Goal: Task Accomplishment & Management: Manage account settings

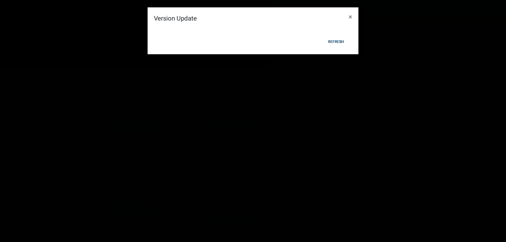
scroll to position [53, 0]
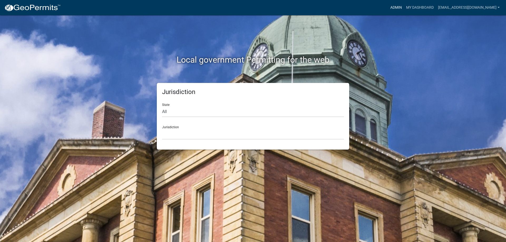
click at [388, 7] on link "Admin" at bounding box center [396, 8] width 16 height 10
click at [388, 9] on link "Admin" at bounding box center [396, 8] width 16 height 10
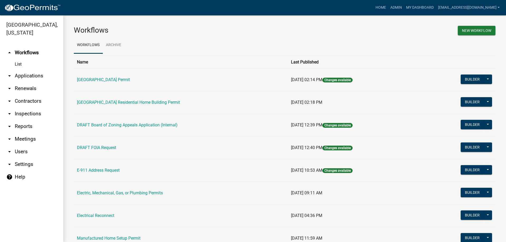
click at [36, 78] on link "arrow_drop_down Applications" at bounding box center [31, 76] width 63 height 13
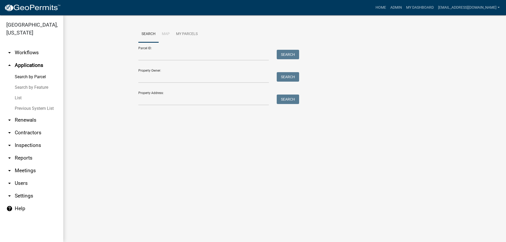
click at [15, 100] on link "List" at bounding box center [31, 98] width 63 height 11
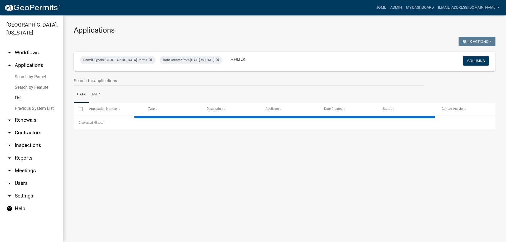
select select "3: 100"
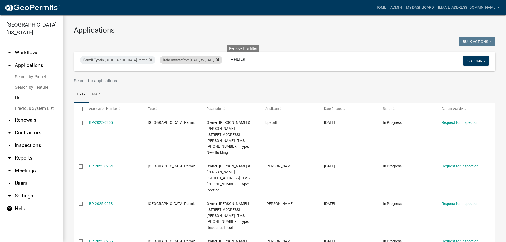
click at [219, 60] on icon at bounding box center [217, 59] width 3 height 3
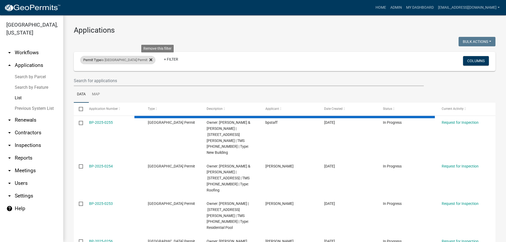
click at [152, 60] on icon at bounding box center [150, 60] width 3 height 4
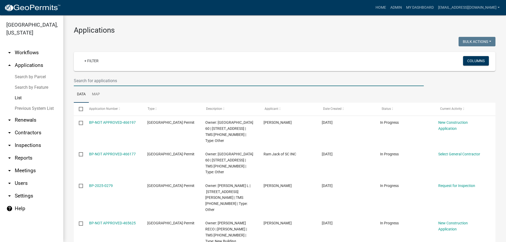
click at [108, 81] on input "text" at bounding box center [249, 80] width 350 height 11
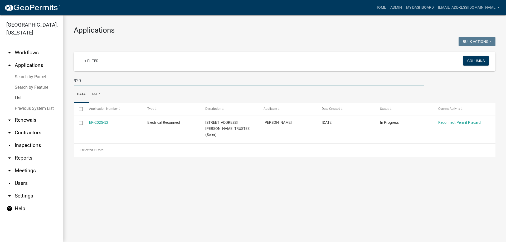
type input "920"
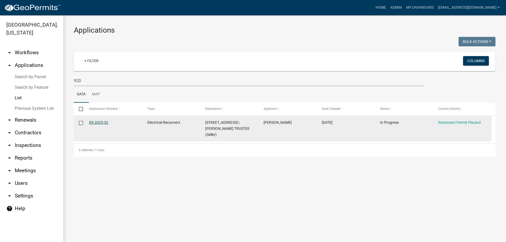
click at [103, 124] on link "ER-2025-52" at bounding box center [98, 122] width 19 height 4
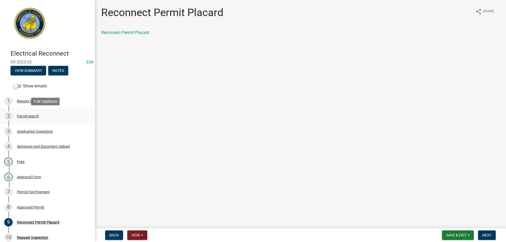
click at [26, 116] on div "Parcel search" at bounding box center [28, 116] width 22 height 4
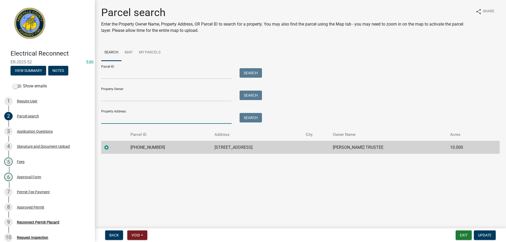
click at [117, 115] on input "Property Address:" at bounding box center [166, 118] width 130 height 11
type input "405 cal"
click at [467, 238] on button "Exit" at bounding box center [463, 234] width 16 height 9
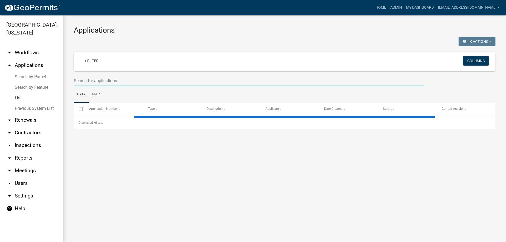
click at [117, 77] on input "text" at bounding box center [249, 80] width 350 height 11
type input "405"
select select "3: 100"
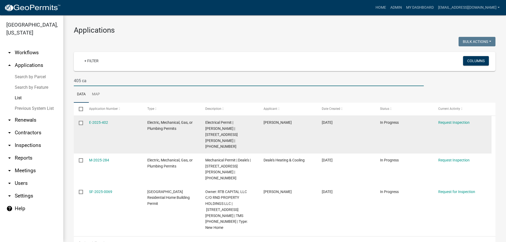
type input "405 ca"
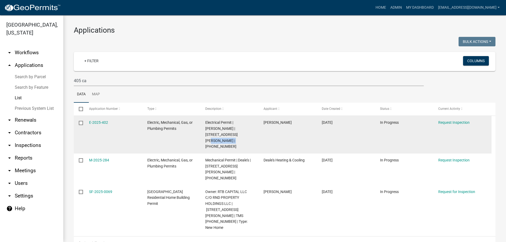
drag, startPoint x: 206, startPoint y: 135, endPoint x: 231, endPoint y: 136, distance: 25.6
click at [231, 136] on div "Electrical Permit | [PERSON_NAME] | [STREET_ADDRESS][PERSON_NAME] | [PHONE_NUMB…" at bounding box center [229, 135] width 48 height 30
copy span "[PHONE_NUMBER]"
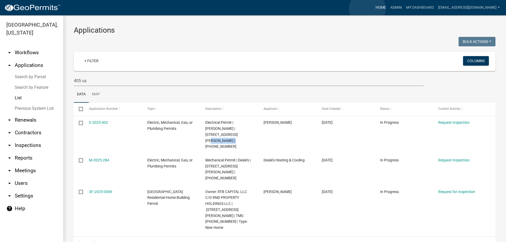
click at [373, 9] on link "Home" at bounding box center [380, 8] width 15 height 10
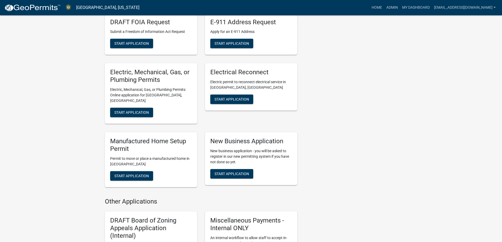
scroll to position [211, 0]
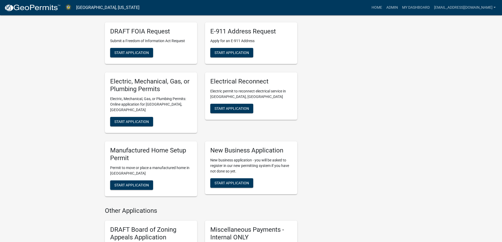
click at [135, 109] on div "Electric, Mechanical, Gas, or Plumbing Permits Electric, Mechanical, Gas, or Pl…" at bounding box center [151, 102] width 92 height 61
click at [133, 117] on button "Start Application" at bounding box center [131, 121] width 43 height 9
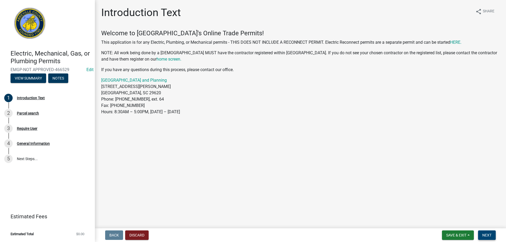
click at [489, 233] on span "Next" at bounding box center [486, 235] width 9 height 4
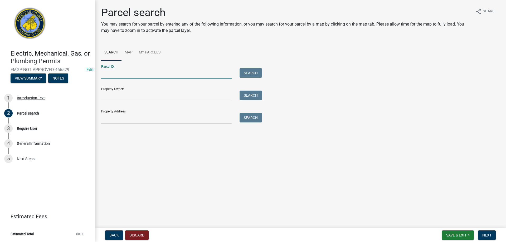
paste input "[PHONE_NUMBER]"
type input "[PHONE_NUMBER]"
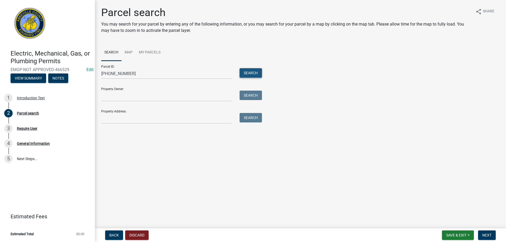
click at [241, 75] on button "Search" at bounding box center [250, 72] width 22 height 9
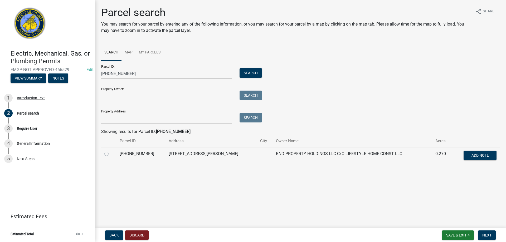
click at [111, 151] on label at bounding box center [111, 151] width 0 height 0
click at [111, 154] on input "radio" at bounding box center [112, 152] width 3 height 3
radio input "true"
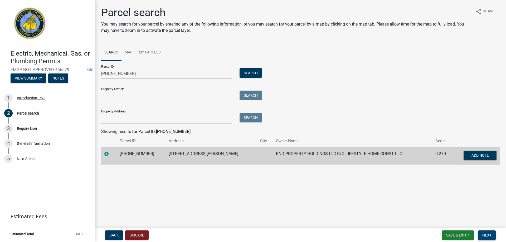
click at [486, 236] on span "Next" at bounding box center [486, 235] width 9 height 4
click at [485, 235] on span "Next" at bounding box center [486, 235] width 9 height 4
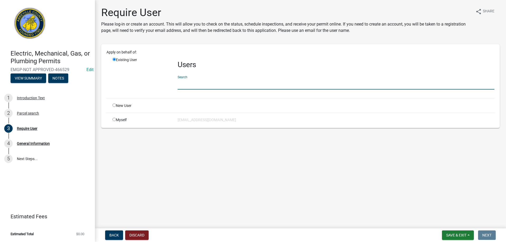
click at [187, 84] on input "text" at bounding box center [335, 84] width 317 height 11
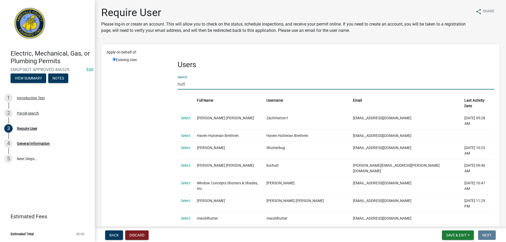
type input "[PERSON_NAME]"
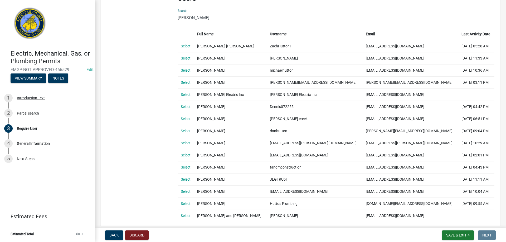
scroll to position [79, 0]
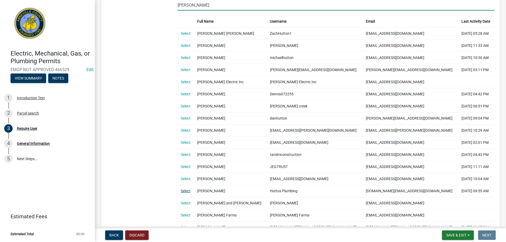
click at [184, 191] on link "Select" at bounding box center [186, 191] width 10 height 4
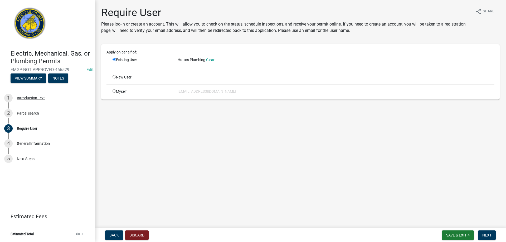
scroll to position [0, 0]
click at [485, 239] on button "Next" at bounding box center [487, 234] width 18 height 9
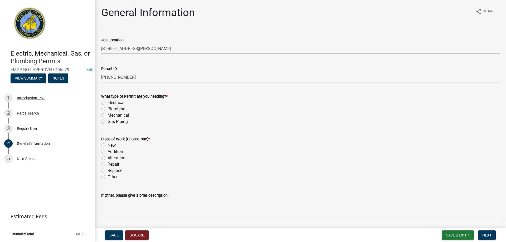
click at [107, 109] on label "Plumbing" at bounding box center [116, 109] width 18 height 6
click at [107, 109] on input "Plumbing" at bounding box center [108, 107] width 3 height 3
radio input "true"
click at [107, 146] on label "New" at bounding box center [111, 145] width 8 height 6
click at [107, 146] on input "New" at bounding box center [108, 143] width 3 height 3
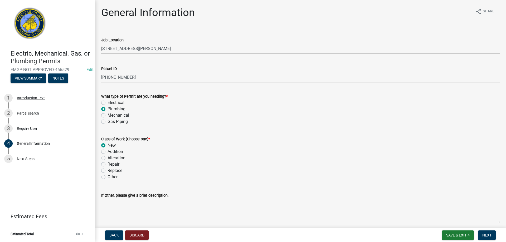
radio input "true"
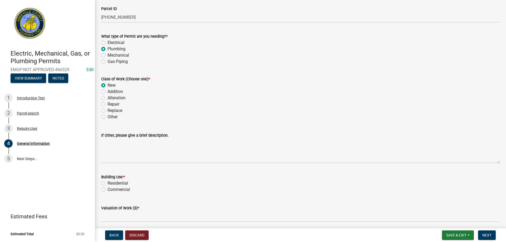
scroll to position [132, 0]
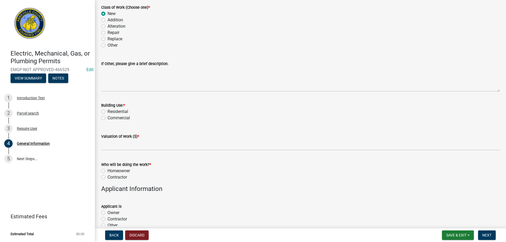
click at [107, 111] on label "Residential" at bounding box center [117, 111] width 21 height 6
click at [107, 111] on input "Residential" at bounding box center [108, 109] width 3 height 3
radio input "true"
click at [122, 150] on wm-data-entity-input "Valuation of Work ($) *" at bounding box center [300, 140] width 398 height 29
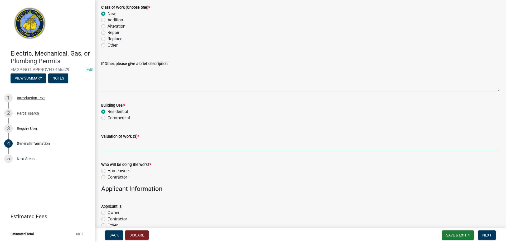
click at [121, 145] on input "text" at bounding box center [300, 145] width 398 height 11
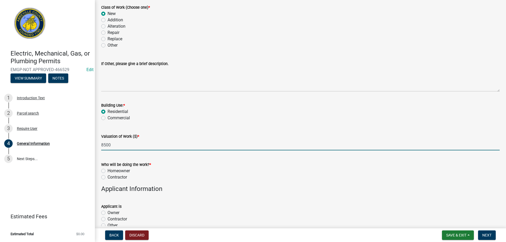
type input "8500"
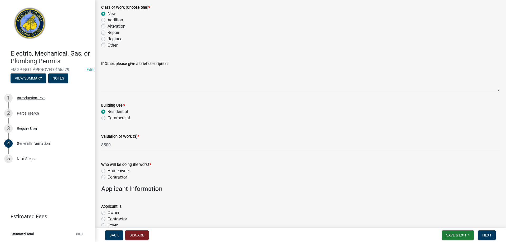
click at [107, 178] on label "Contractor" at bounding box center [116, 177] width 19 height 6
click at [107, 177] on input "Contractor" at bounding box center [108, 175] width 3 height 3
radio input "true"
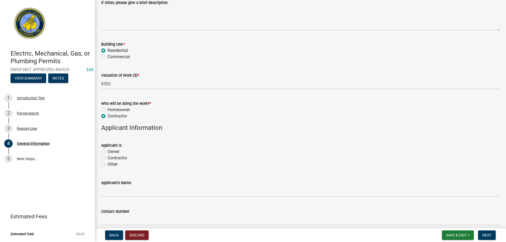
scroll to position [211, 0]
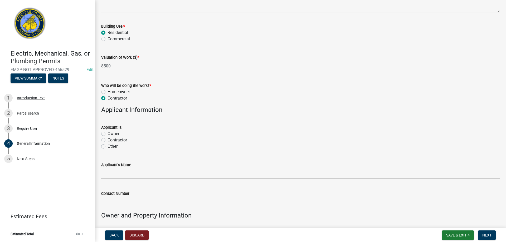
click at [107, 141] on label "Contractor" at bounding box center [116, 140] width 19 height 6
click at [107, 140] on input "Contractor" at bounding box center [108, 138] width 3 height 3
radio input "true"
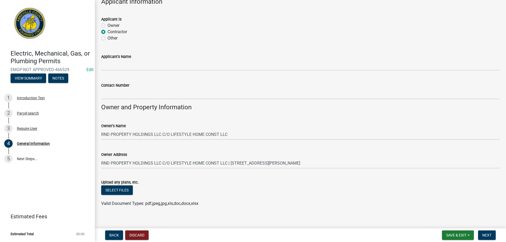
scroll to position [325, 0]
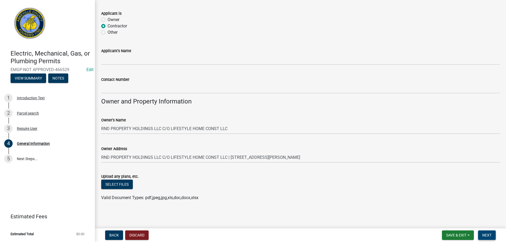
click at [480, 238] on button "Next" at bounding box center [487, 234] width 18 height 9
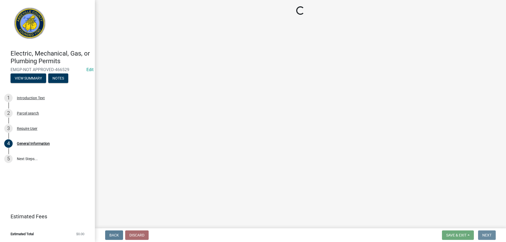
scroll to position [0, 0]
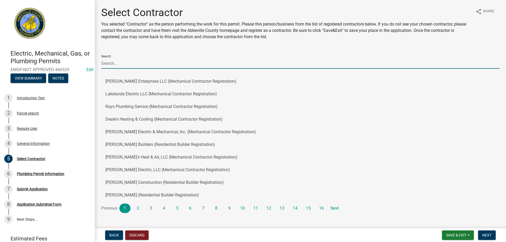
click at [121, 62] on input "Search" at bounding box center [300, 63] width 398 height 11
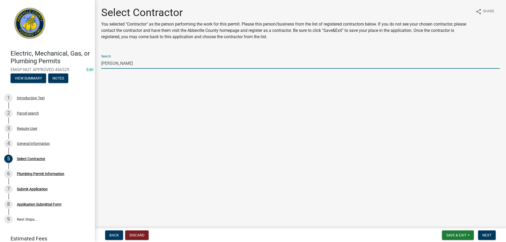
drag, startPoint x: 122, startPoint y: 65, endPoint x: 87, endPoint y: 62, distance: 35.1
click at [87, 62] on div "Electric, Mechanical, Gas, or Plumbing Permits EMGP-NOT APPROVED-466529 Edit Vi…" at bounding box center [253, 121] width 506 height 242
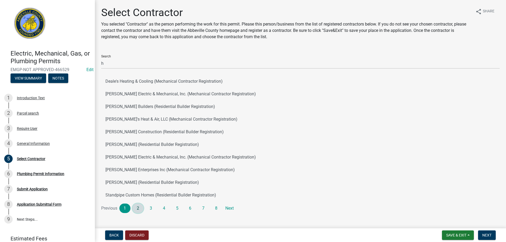
click at [141, 208] on link "2" at bounding box center [137, 208] width 11 height 9
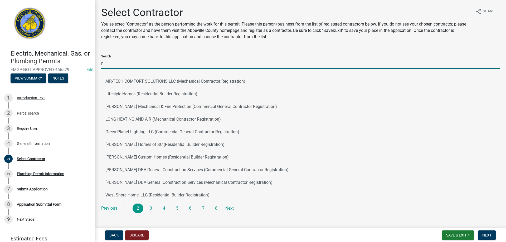
click at [107, 64] on input "h" at bounding box center [300, 63] width 398 height 11
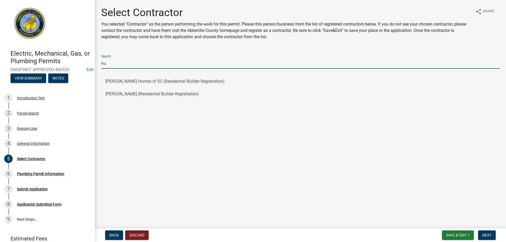
click at [263, 131] on main "Select Contractor You selected "Contractor" as the person performing the work f…" at bounding box center [300, 113] width 411 height 226
click at [107, 64] on input "hu" at bounding box center [300, 63] width 398 height 11
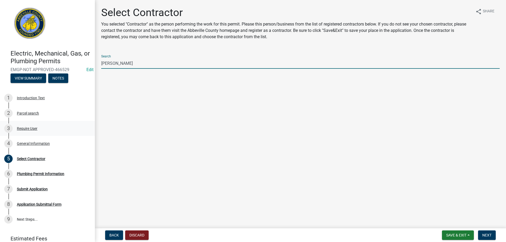
type input "[PERSON_NAME]"
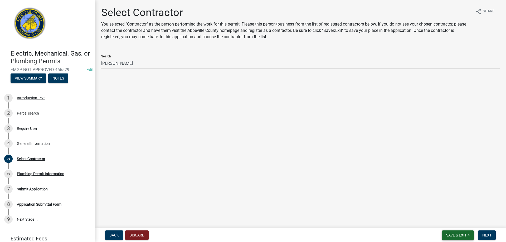
click at [457, 232] on button "Save & Exit" at bounding box center [458, 234] width 32 height 9
click at [456, 224] on button "Save & Exit" at bounding box center [452, 221] width 42 height 13
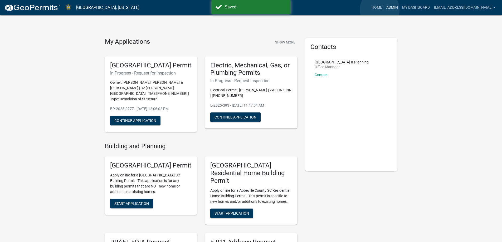
click at [384, 9] on link "Admin" at bounding box center [392, 8] width 16 height 10
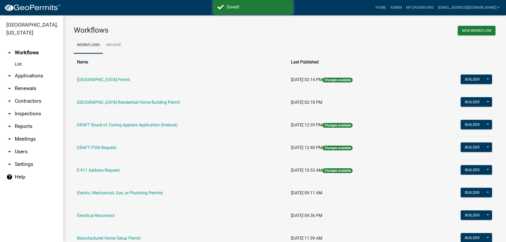
click at [20, 77] on link "arrow_drop_down Applications" at bounding box center [31, 76] width 63 height 13
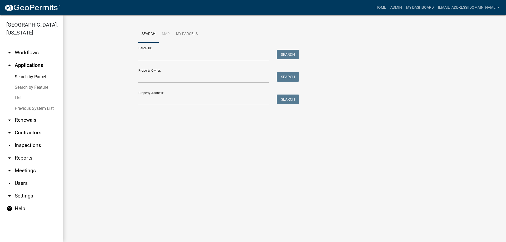
click at [17, 97] on link "List" at bounding box center [31, 98] width 63 height 11
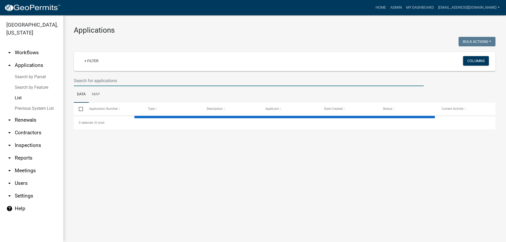
click at [108, 79] on input "text" at bounding box center [249, 80] width 350 height 11
select select "3: 100"
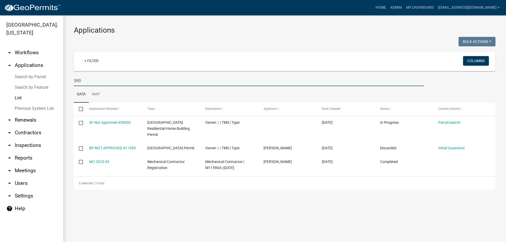
drag, startPoint x: 86, startPoint y: 83, endPoint x: 38, endPoint y: 79, distance: 48.7
click at [40, 79] on div "[GEOGRAPHIC_DATA], [US_STATE] arrow_drop_down Workflows List arrow_drop_up Appl…" at bounding box center [253, 128] width 506 height 227
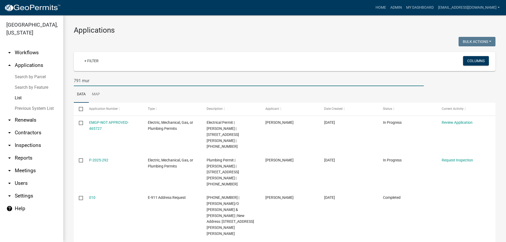
drag, startPoint x: 100, startPoint y: 82, endPoint x: 65, endPoint y: 78, distance: 35.2
click at [65, 78] on div "Applications Bulk Actions Void Expire Lock Withdraw + Filter Columns 791 mur Da…" at bounding box center [284, 140] width 442 height 251
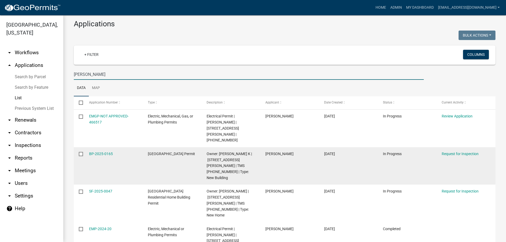
scroll to position [8, 0]
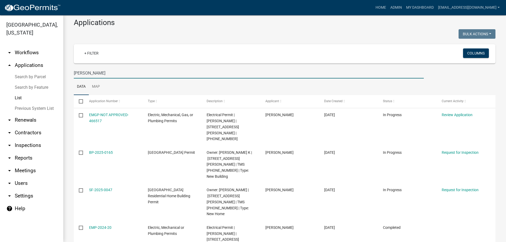
type input "[PERSON_NAME]"
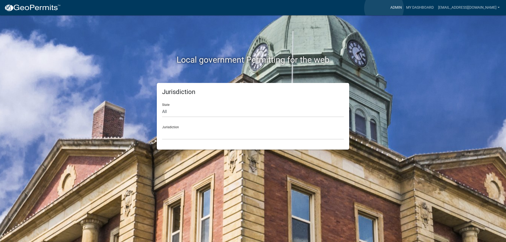
click at [388, 8] on link "Admin" at bounding box center [396, 8] width 16 height 10
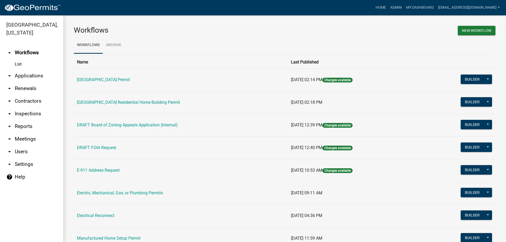
click at [17, 100] on link "arrow_drop_down Contractors" at bounding box center [31, 101] width 63 height 13
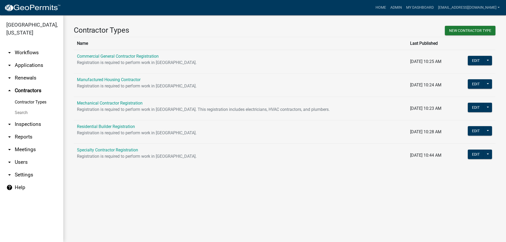
click at [18, 110] on link "Search" at bounding box center [31, 112] width 63 height 11
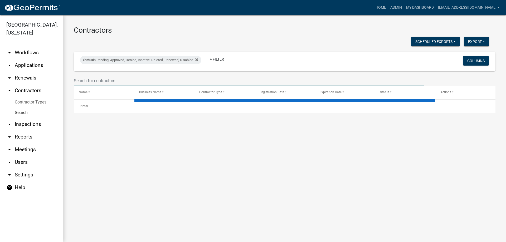
click at [169, 81] on input "text" at bounding box center [249, 80] width 350 height 11
select select "3: 100"
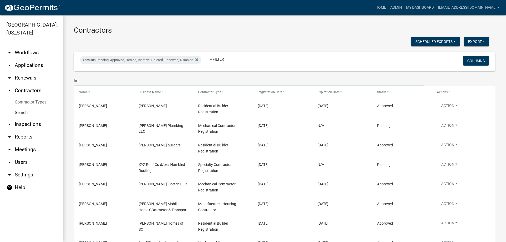
type input "hu"
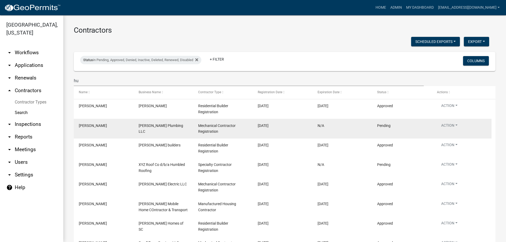
click at [96, 124] on span "[PERSON_NAME]" at bounding box center [93, 126] width 28 height 4
click at [450, 126] on button "Action" at bounding box center [449, 127] width 25 height 8
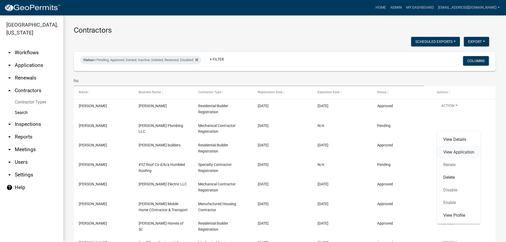
click at [450, 150] on link "View Application" at bounding box center [459, 152] width 44 height 13
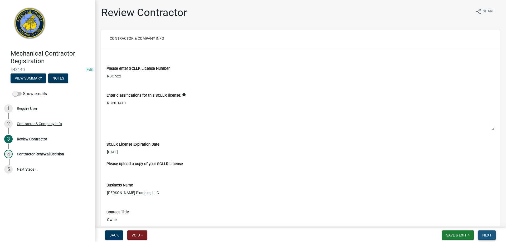
click at [484, 237] on span "Next" at bounding box center [486, 235] width 9 height 4
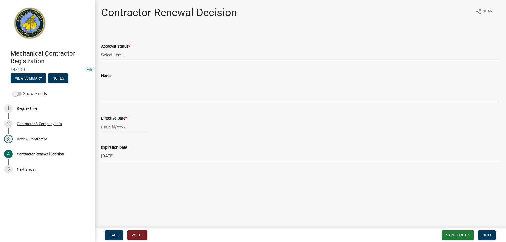
click at [126, 52] on select "Select Item... Approved Denied" at bounding box center [300, 55] width 398 height 11
click at [101, 50] on select "Select Item... Approved Denied" at bounding box center [300, 55] width 398 height 11
select select "30db8998-795d-4bbe-8e49-f1ade8865815"
click at [117, 124] on div at bounding box center [125, 126] width 48 height 11
select select "8"
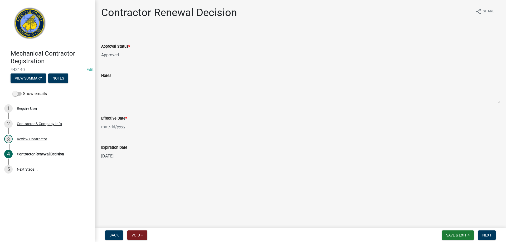
select select "2025"
click at [122, 181] on div "20" at bounding box center [123, 180] width 8 height 8
type input "[DATE]"
click at [28, 123] on div "Contractor & Company Info" at bounding box center [39, 124] width 45 height 4
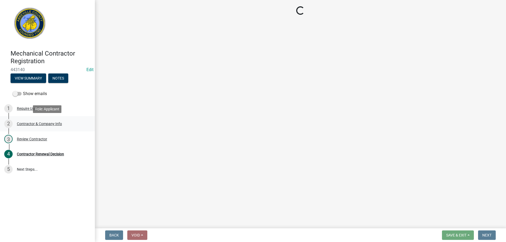
select select "GA"
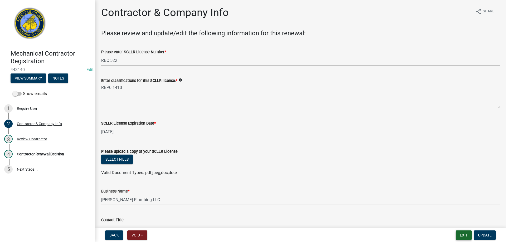
click at [459, 237] on button "Exit" at bounding box center [463, 234] width 16 height 9
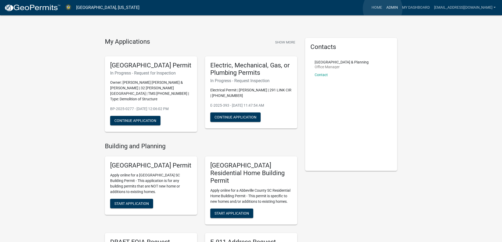
click at [384, 9] on link "Admin" at bounding box center [392, 8] width 16 height 10
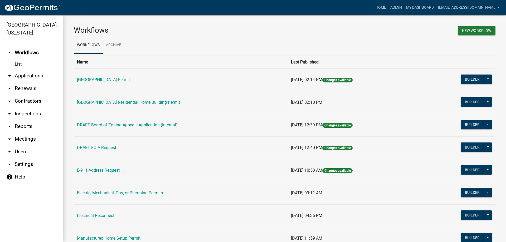
click at [26, 77] on link "arrow_drop_down Applications" at bounding box center [31, 76] width 63 height 13
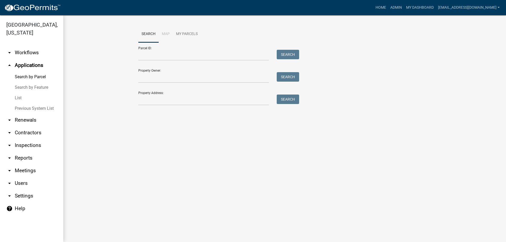
click at [18, 97] on link "List" at bounding box center [31, 98] width 63 height 11
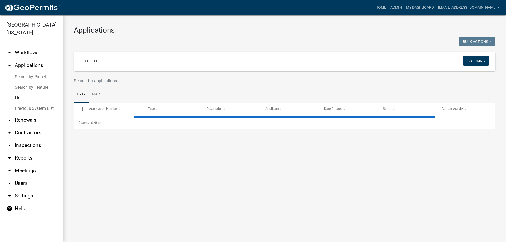
select select "3: 100"
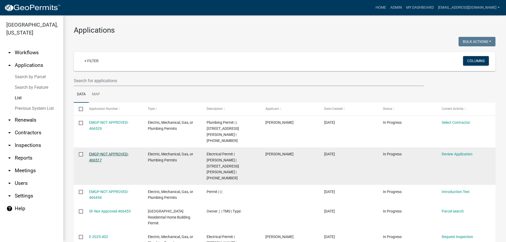
click at [116, 152] on link "EMGP-NOT APPROVED-466517" at bounding box center [108, 157] width 39 height 10
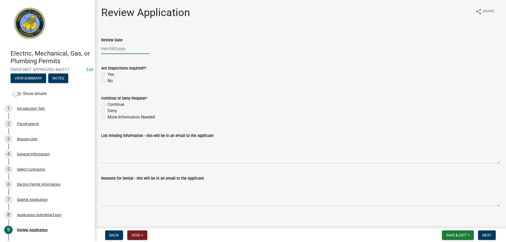
click at [108, 47] on div at bounding box center [125, 48] width 48 height 11
select select "8"
select select "2025"
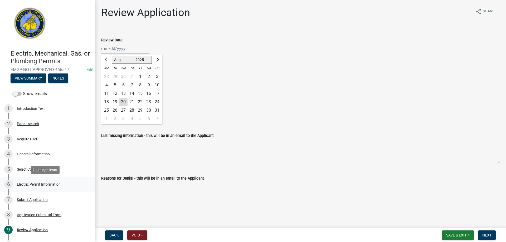
click at [25, 184] on div "Electric Permit Information" at bounding box center [39, 184] width 44 height 4
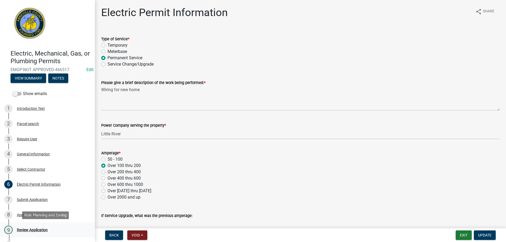
click at [44, 230] on div "Review Application" at bounding box center [32, 230] width 31 height 4
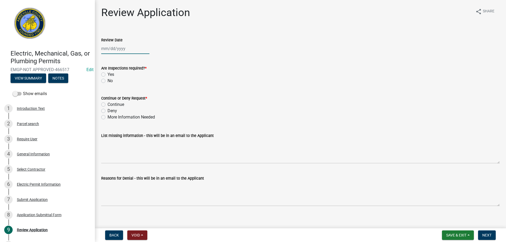
click at [112, 50] on div at bounding box center [125, 48] width 48 height 11
select select "8"
select select "2025"
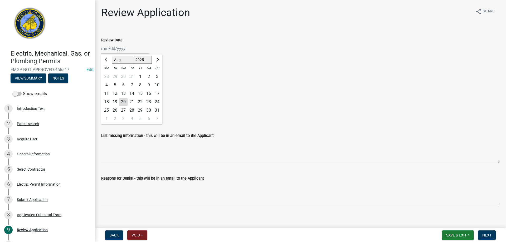
click at [124, 101] on div "20" at bounding box center [123, 102] width 8 height 8
type input "[DATE]"
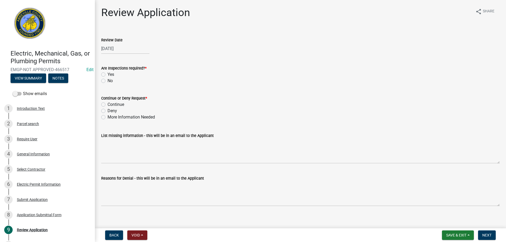
click at [107, 74] on label "Yes" at bounding box center [110, 74] width 7 height 6
click at [107, 74] on input "Yes" at bounding box center [108, 72] width 3 height 3
radio input "true"
click at [107, 106] on label "Continue" at bounding box center [115, 104] width 17 height 6
click at [107, 105] on input "Continue" at bounding box center [108, 102] width 3 height 3
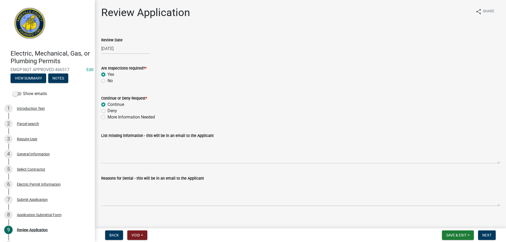
radio input "true"
click at [484, 237] on span "Next" at bounding box center [486, 235] width 9 height 4
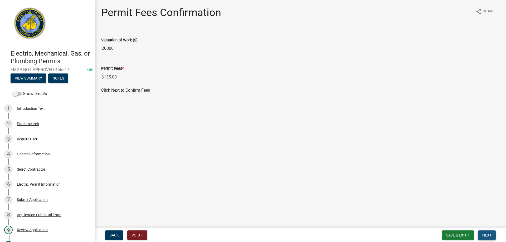
click at [484, 237] on span "Next" at bounding box center [486, 235] width 9 height 4
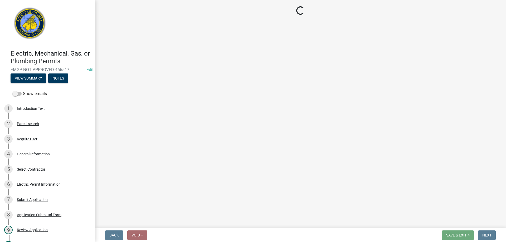
select select "3: 3"
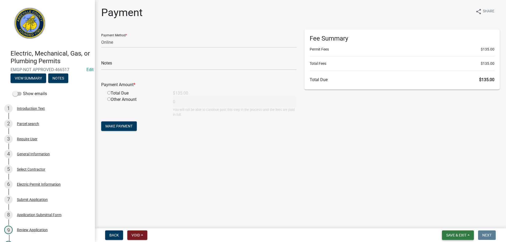
click at [452, 234] on span "Save & Exit" at bounding box center [456, 235] width 20 height 4
click at [451, 220] on button "Save & Exit" at bounding box center [452, 221] width 42 height 13
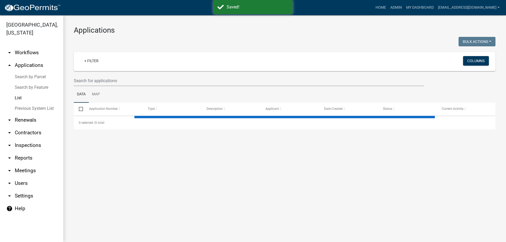
select select "3: 100"
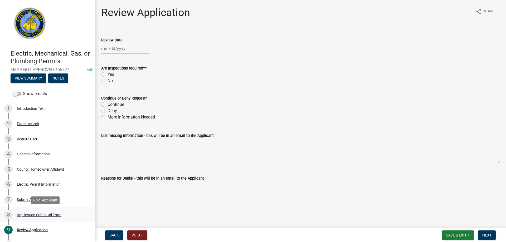
click at [23, 214] on div "Application Submittal Form" at bounding box center [39, 215] width 45 height 4
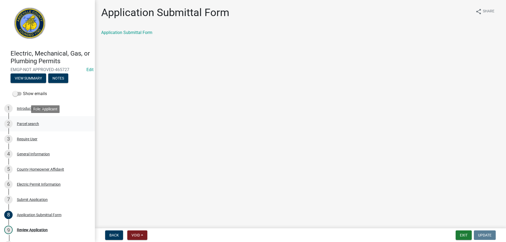
click at [25, 122] on div "Parcel search" at bounding box center [28, 124] width 22 height 4
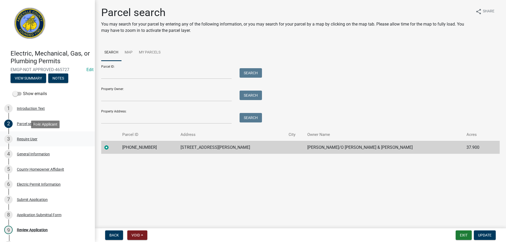
click at [22, 138] on div "Require User" at bounding box center [27, 139] width 21 height 4
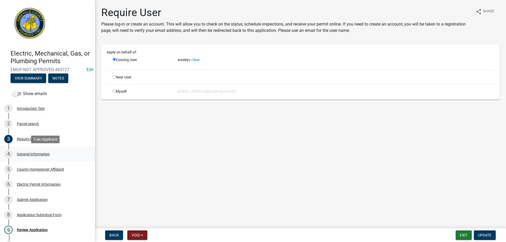
click at [21, 151] on div "4 General Information" at bounding box center [45, 154] width 82 height 8
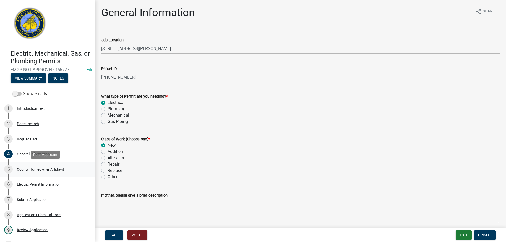
click at [20, 167] on div "County Homeowner Affidavit" at bounding box center [40, 169] width 47 height 4
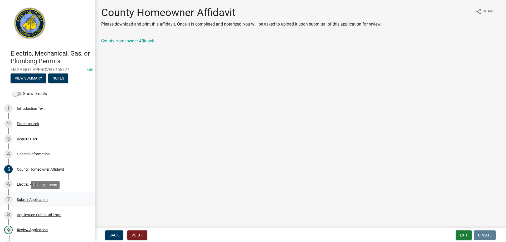
click at [24, 199] on div "Submit Application" at bounding box center [32, 200] width 31 height 4
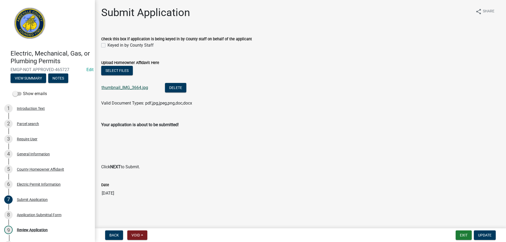
click at [115, 87] on link "thumbnail_IMG_3664.jpg" at bounding box center [124, 87] width 47 height 5
click at [24, 212] on div "8 Application Submittal Form" at bounding box center [45, 215] width 82 height 8
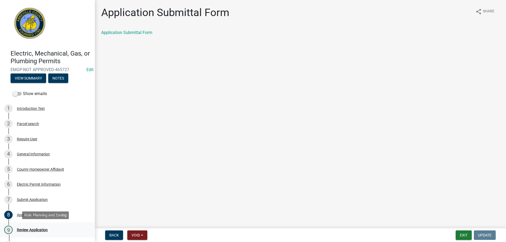
click at [18, 231] on div "Review Application" at bounding box center [32, 230] width 31 height 4
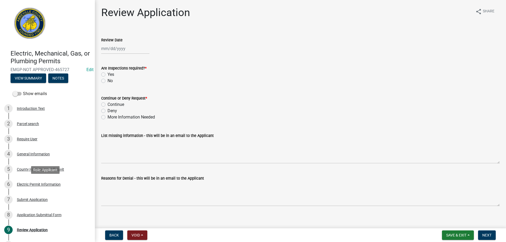
click at [41, 184] on div "Electric Permit Information" at bounding box center [39, 184] width 44 height 4
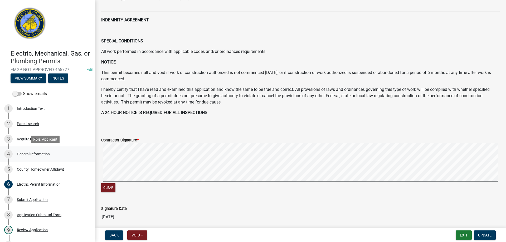
scroll to position [186, 0]
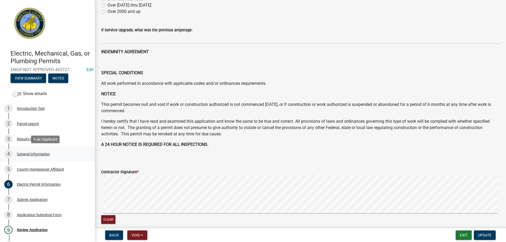
click at [21, 154] on div "General Information" at bounding box center [33, 154] width 33 height 4
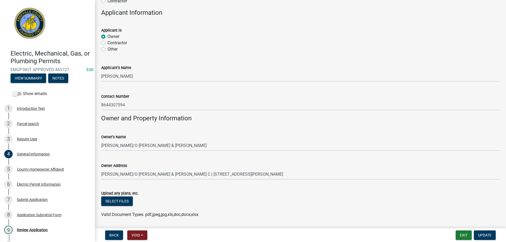
scroll to position [325, 0]
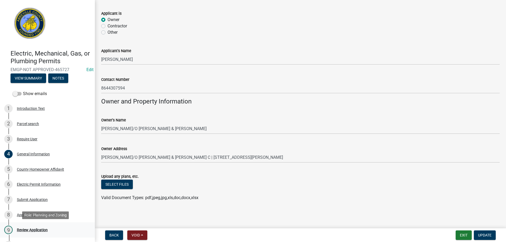
click at [38, 230] on div "Review Application" at bounding box center [32, 230] width 31 height 4
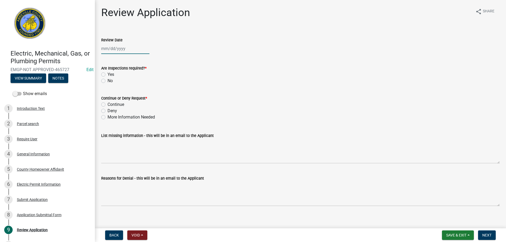
click at [120, 52] on div at bounding box center [125, 48] width 48 height 11
select select "8"
select select "2025"
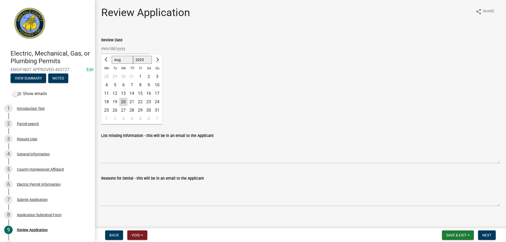
click at [124, 100] on div "20" at bounding box center [123, 102] width 8 height 8
type input "[DATE]"
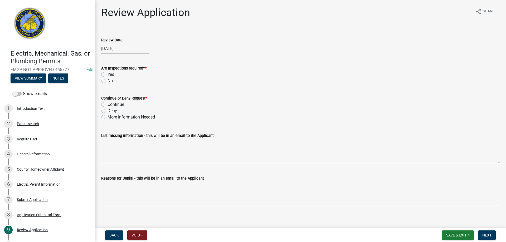
click at [107, 73] on label "Yes" at bounding box center [110, 74] width 7 height 6
click at [107, 73] on input "Yes" at bounding box center [108, 72] width 3 height 3
radio input "true"
click at [107, 104] on label "Continue" at bounding box center [115, 104] width 17 height 6
click at [107, 104] on input "Continue" at bounding box center [108, 102] width 3 height 3
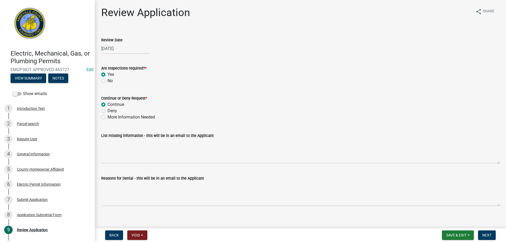
radio input "true"
click at [485, 233] on button "Next" at bounding box center [487, 234] width 18 height 9
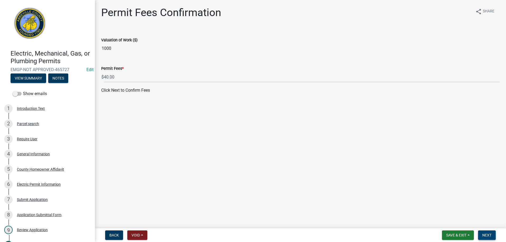
click at [479, 237] on button "Next" at bounding box center [487, 234] width 18 height 9
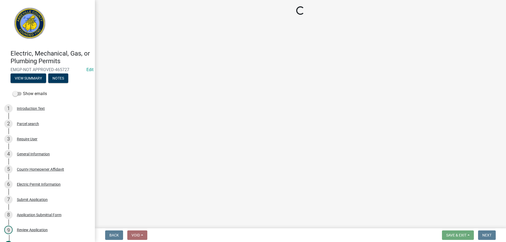
select select "3: 3"
